Goal: Information Seeking & Learning: Learn about a topic

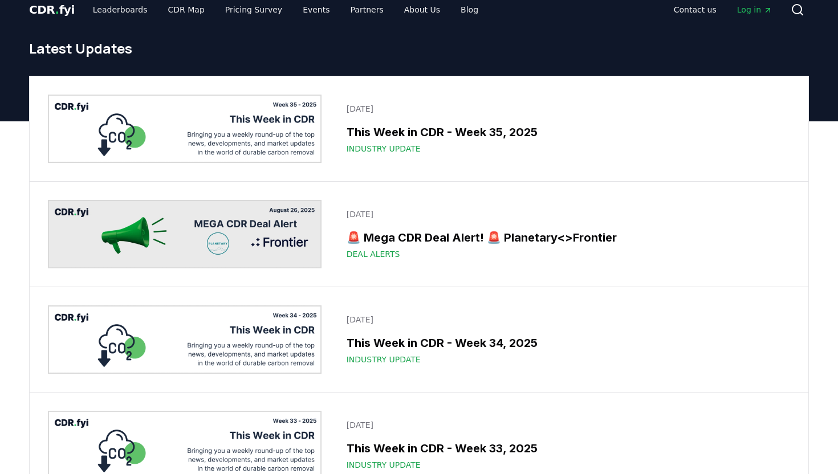
scroll to position [2665, 0]
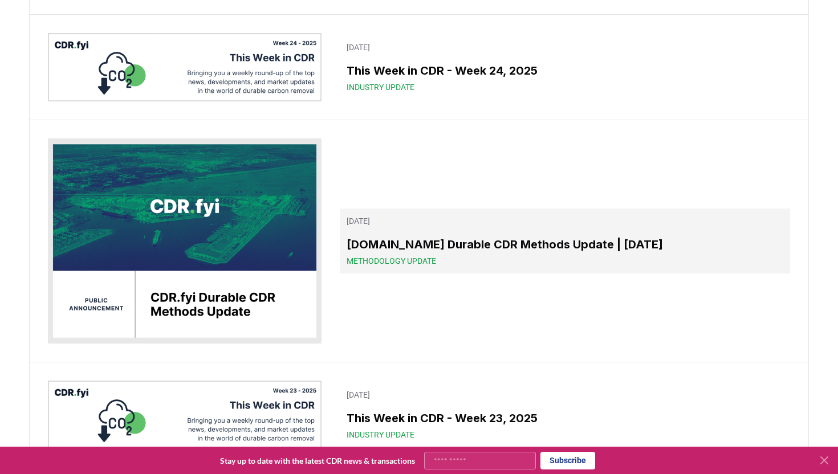
click at [563, 239] on h3 "[DOMAIN_NAME] Durable CDR Methods Update | [DATE]" at bounding box center [565, 244] width 437 height 17
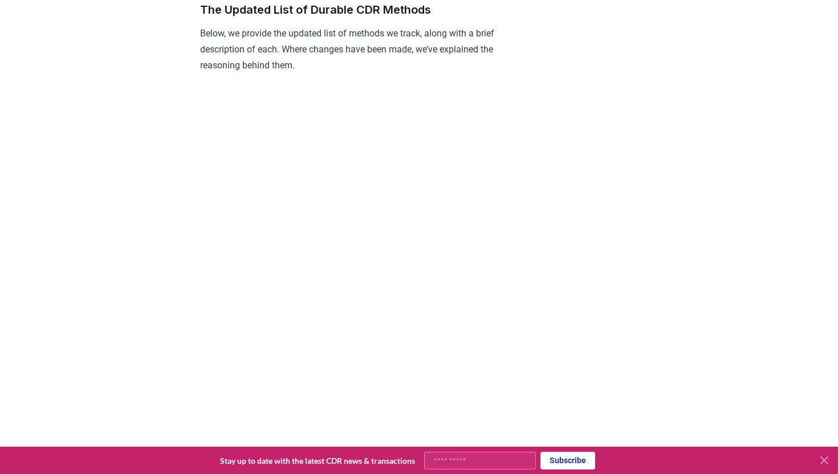
scroll to position [1009, 0]
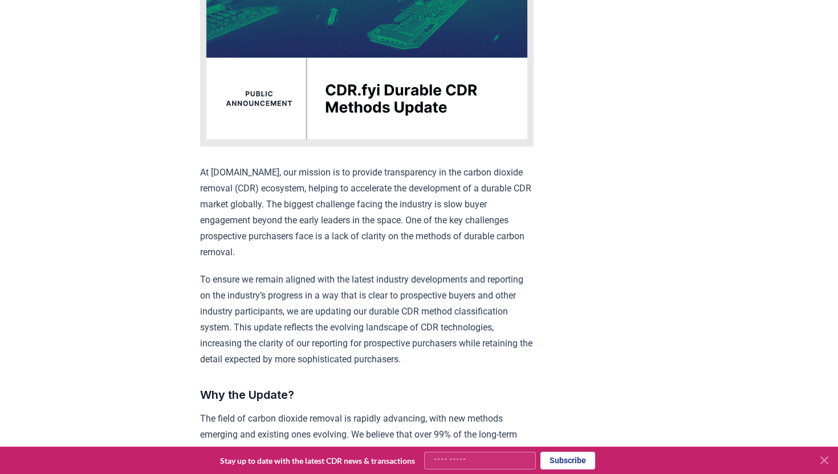
scroll to position [0, 0]
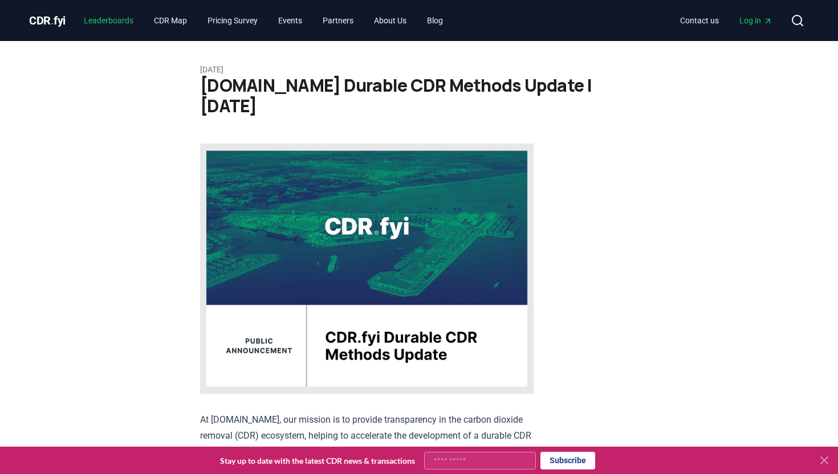
click at [126, 20] on link "Leaderboards" at bounding box center [109, 20] width 68 height 21
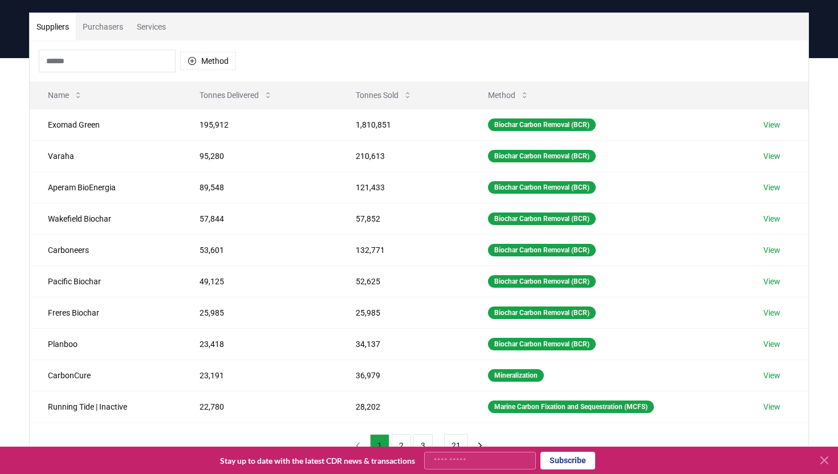
scroll to position [84, 0]
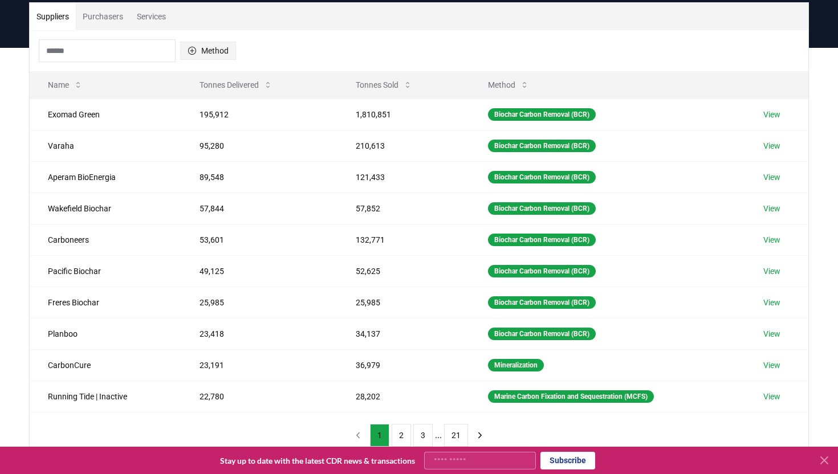
click at [219, 54] on button "Method" at bounding box center [208, 51] width 56 height 18
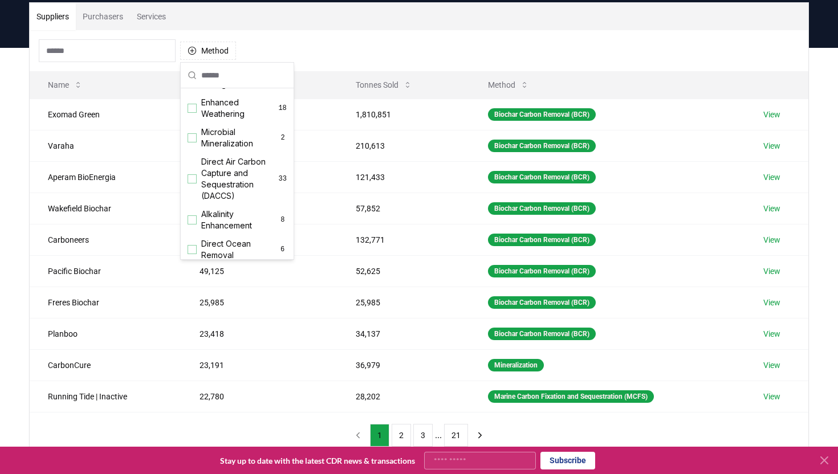
scroll to position [356, 0]
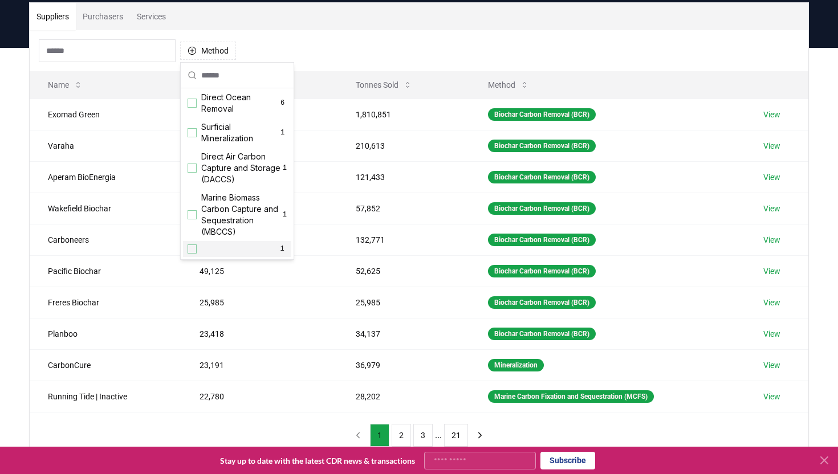
click at [187, 250] on div "1" at bounding box center [237, 249] width 108 height 16
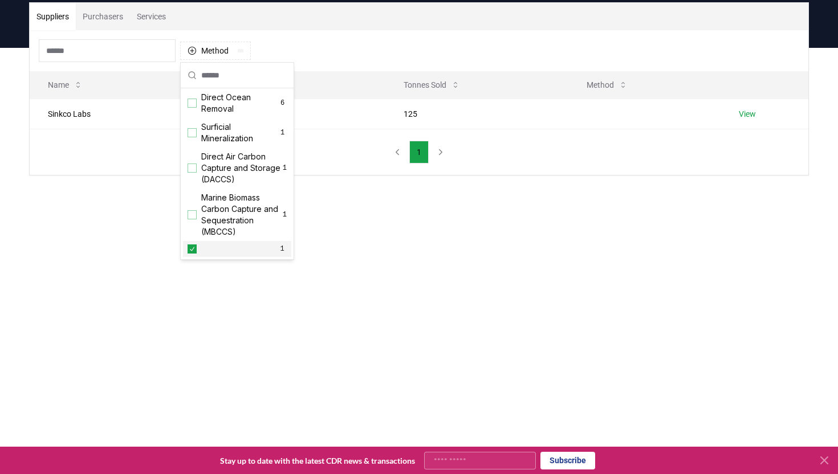
click at [190, 249] on icon "Suggestions" at bounding box center [192, 249] width 5 height 4
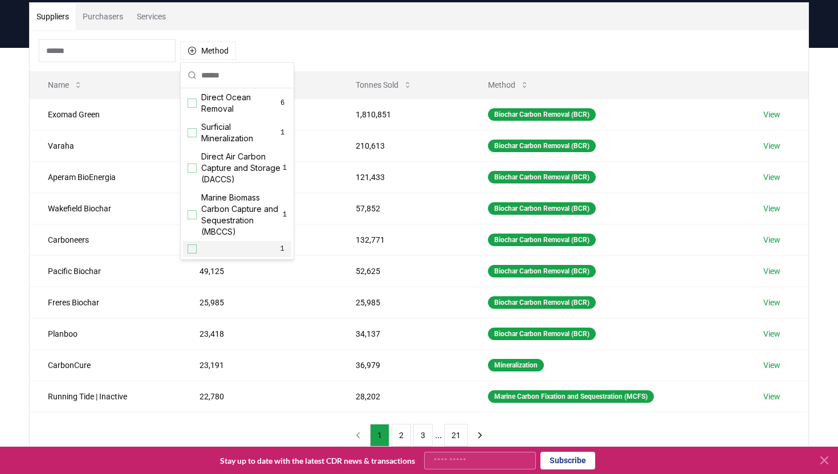
click at [193, 249] on div "Suggestions" at bounding box center [192, 249] width 9 height 9
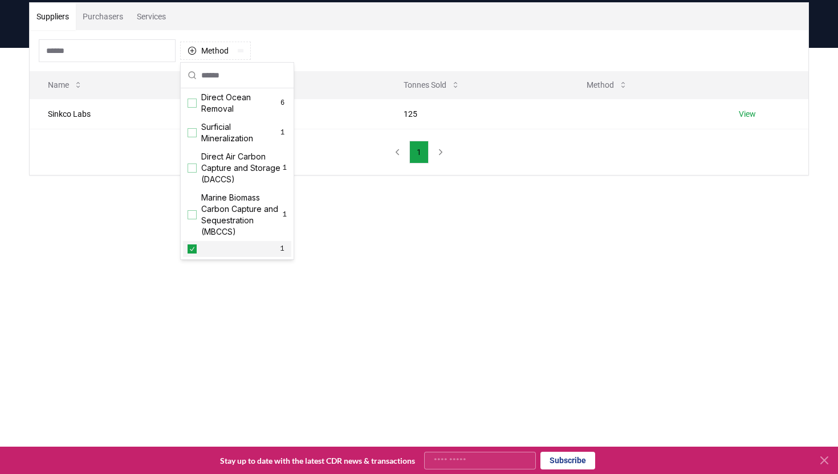
click at [193, 249] on icon "Suggestions" at bounding box center [192, 249] width 5 height 4
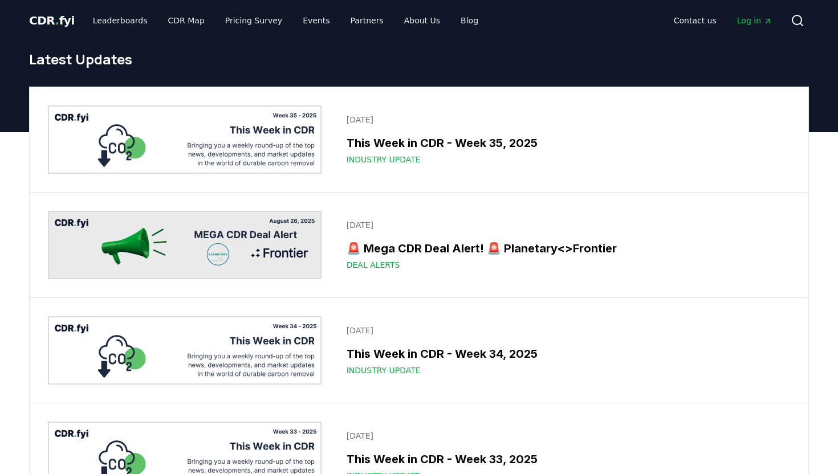
scroll to position [2661, 0]
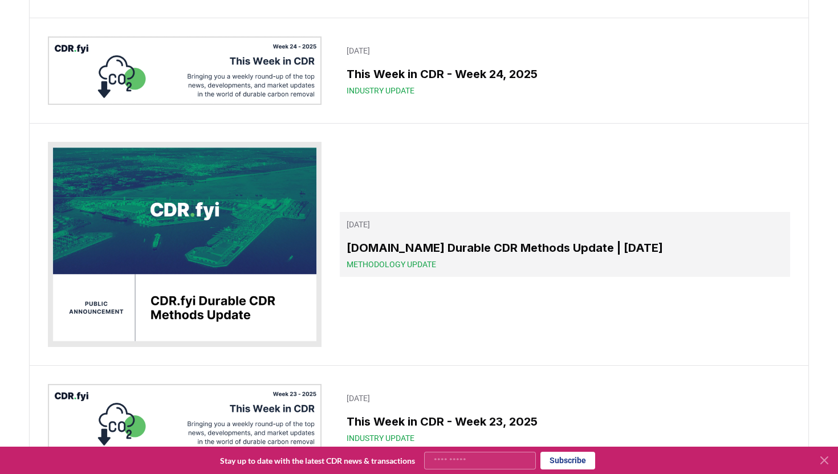
click at [488, 259] on div "Methodology Update" at bounding box center [565, 264] width 437 height 11
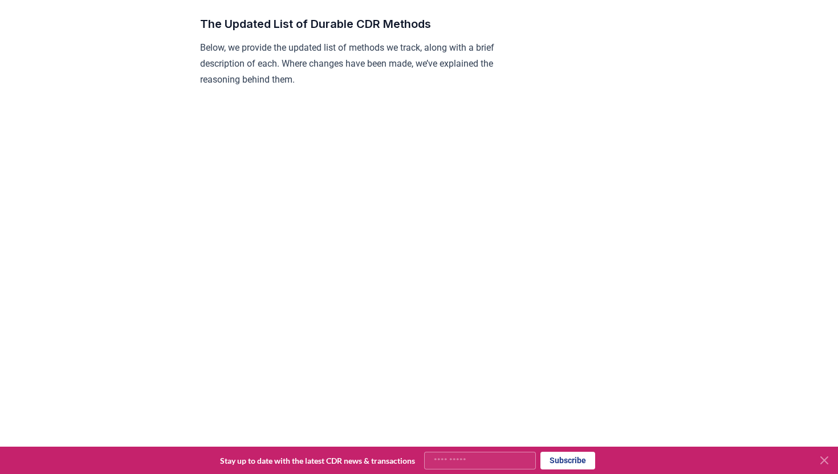
scroll to position [995, 0]
